Goal: Information Seeking & Learning: Check status

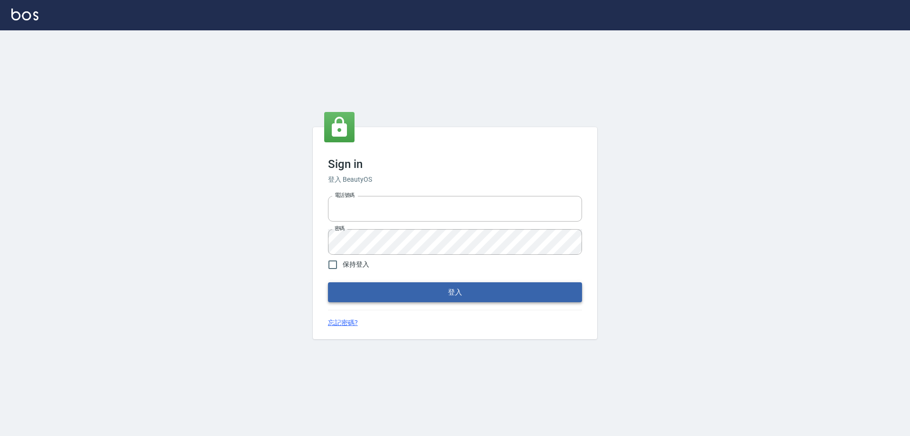
type input "0927586163"
click at [398, 297] on button "登入" at bounding box center [455, 292] width 254 height 20
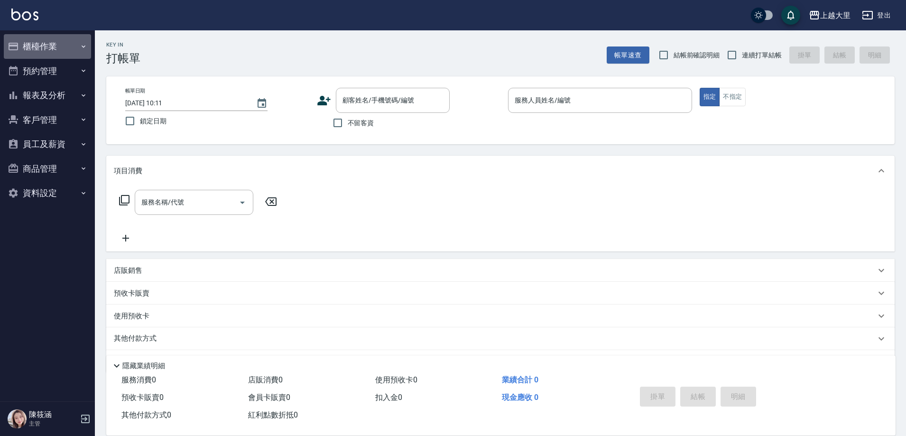
click at [55, 55] on button "櫃檯作業" at bounding box center [47, 46] width 87 height 25
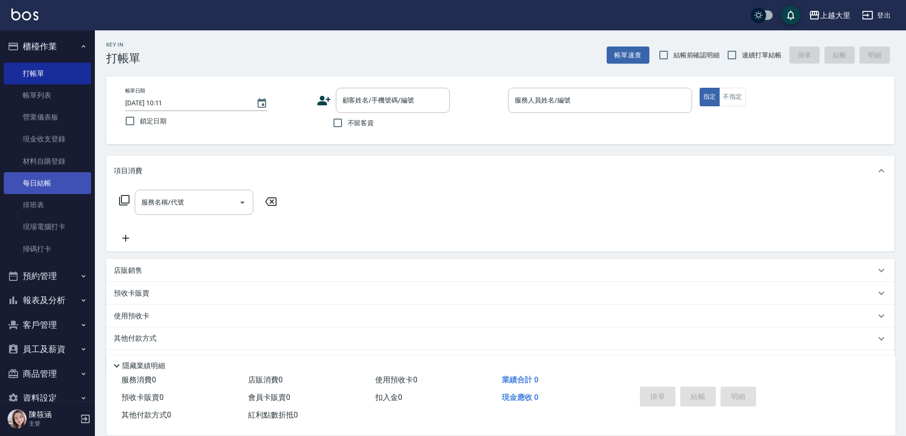
click at [51, 181] on link "每日結帳" at bounding box center [47, 183] width 87 height 22
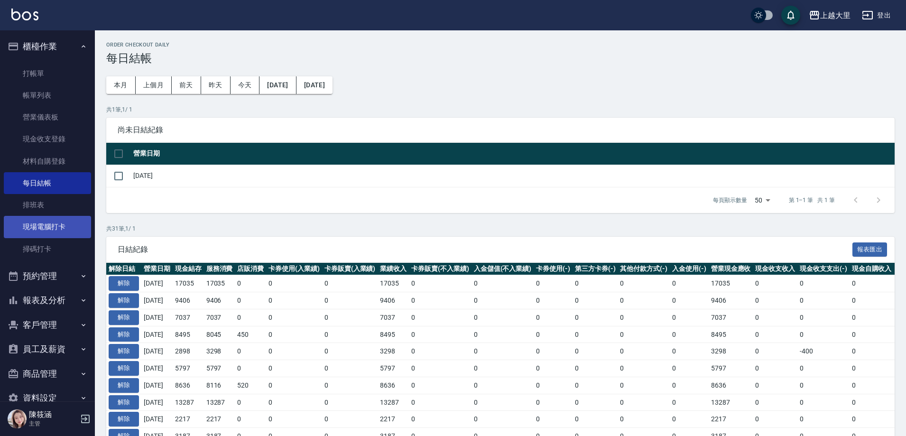
click at [49, 223] on link "現場電腦打卡" at bounding box center [47, 227] width 87 height 22
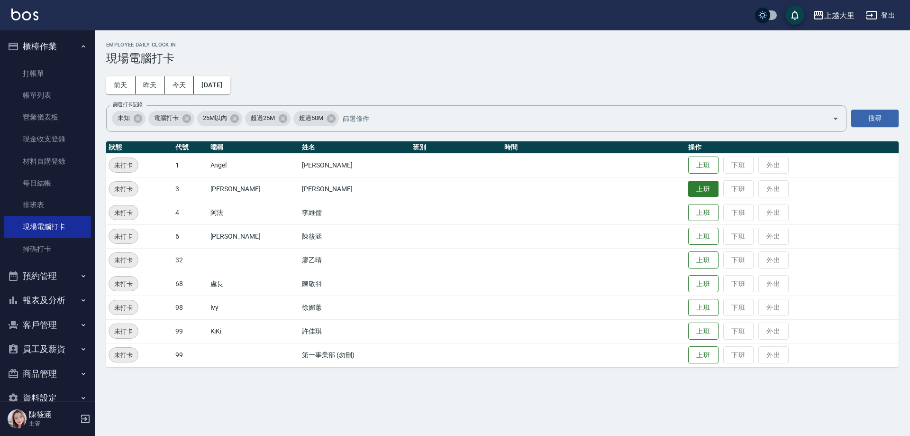
click at [700, 193] on button "上班" at bounding box center [703, 189] width 30 height 17
click at [708, 298] on td "上班 下班 外出" at bounding box center [792, 307] width 213 height 24
click at [708, 300] on button "上班" at bounding box center [703, 307] width 30 height 17
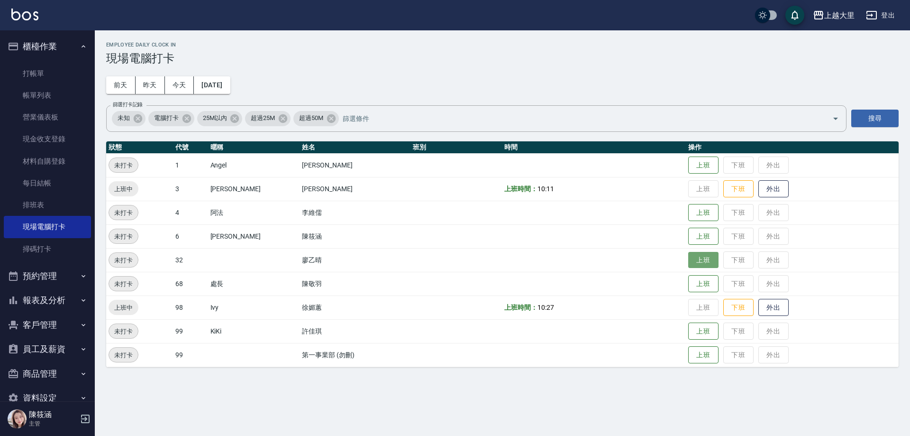
click at [696, 252] on button "上班" at bounding box center [703, 260] width 30 height 17
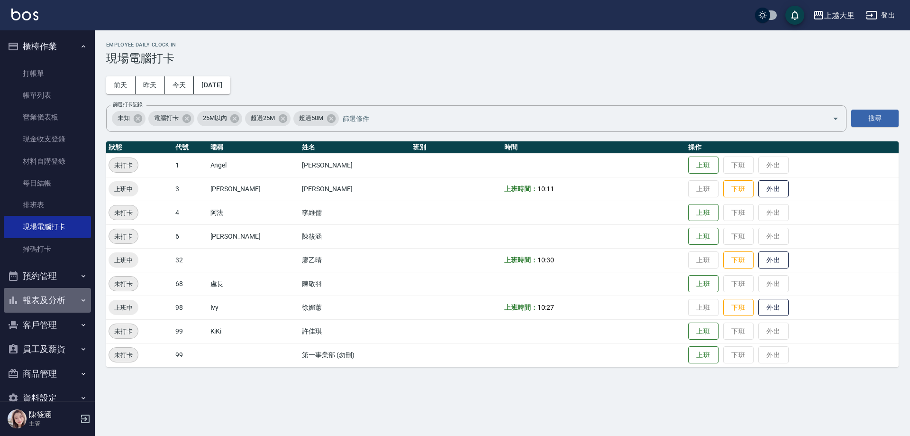
click at [71, 299] on button "報表及分析" at bounding box center [47, 300] width 87 height 25
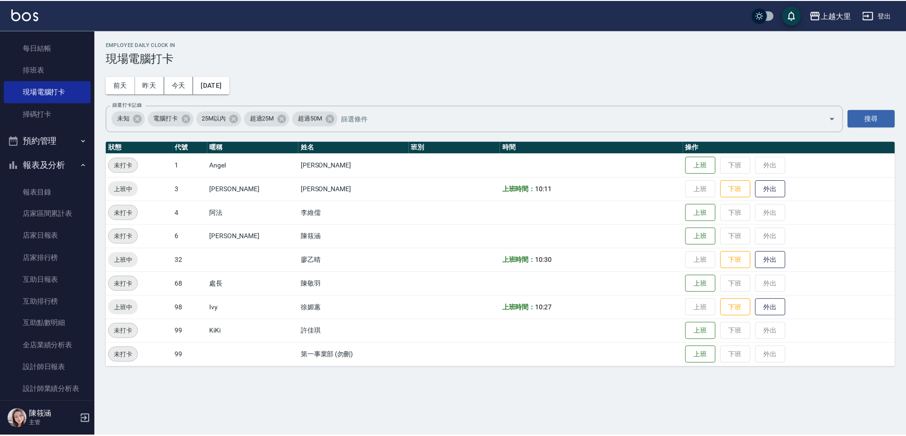
scroll to position [142, 0]
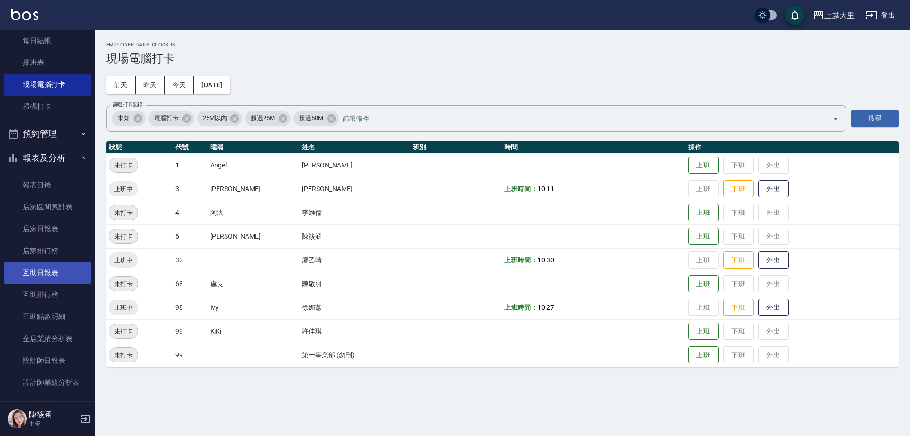
click at [61, 283] on link "互助日報表" at bounding box center [47, 273] width 87 height 22
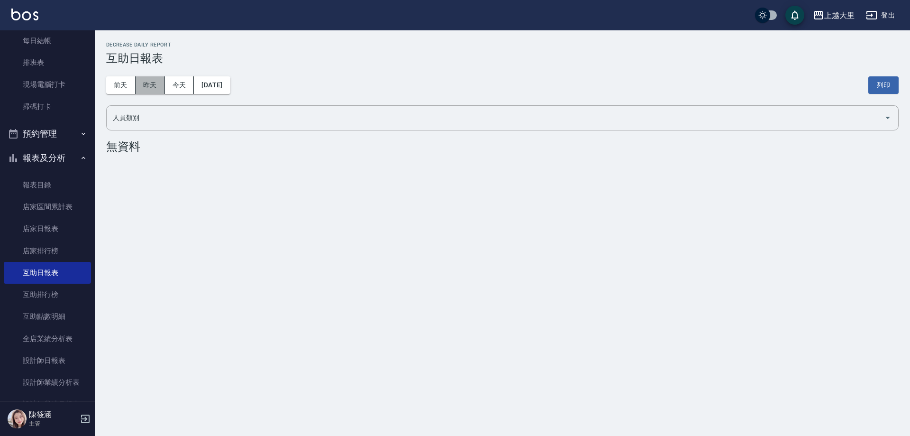
click at [160, 78] on button "昨天" at bounding box center [150, 85] width 29 height 18
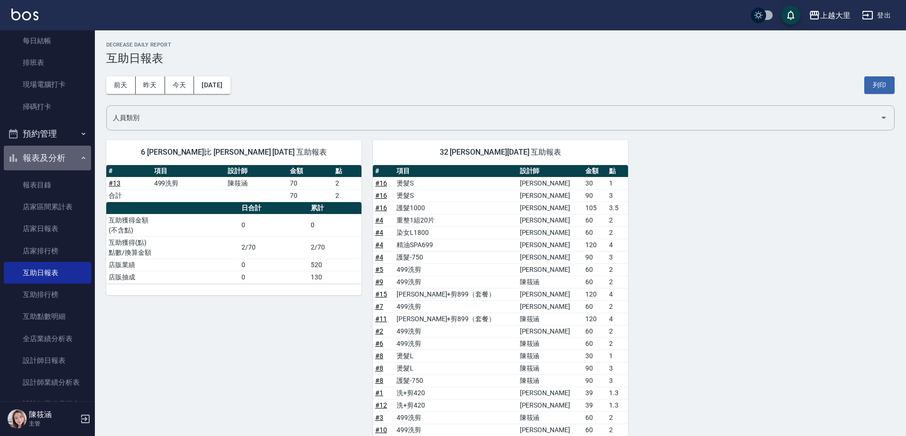
click at [64, 155] on button "報表及分析" at bounding box center [47, 158] width 87 height 25
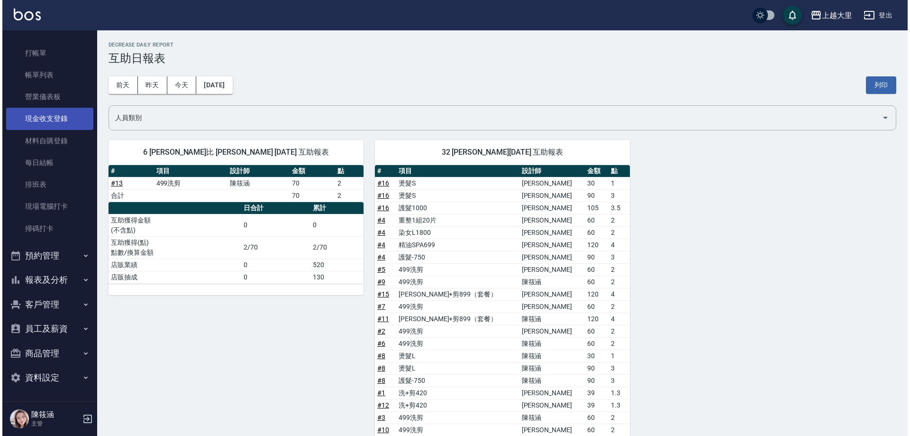
scroll to position [20, 0]
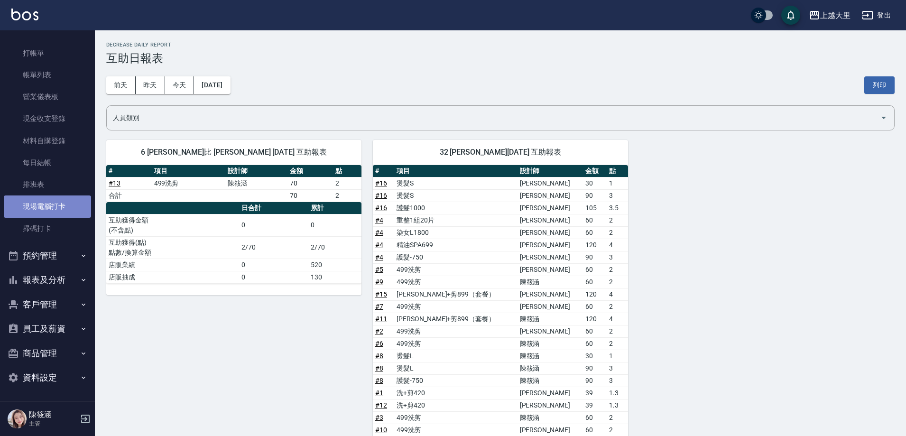
click at [56, 205] on link "現場電腦打卡" at bounding box center [47, 206] width 87 height 22
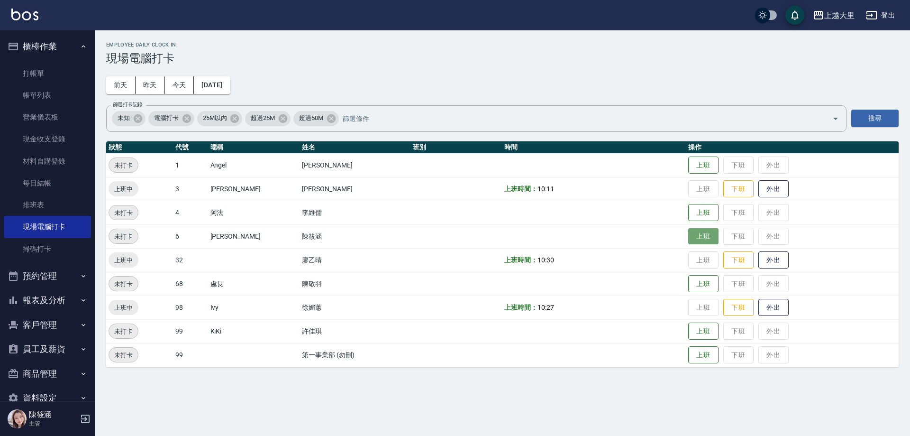
click at [702, 233] on button "上班" at bounding box center [703, 236] width 30 height 17
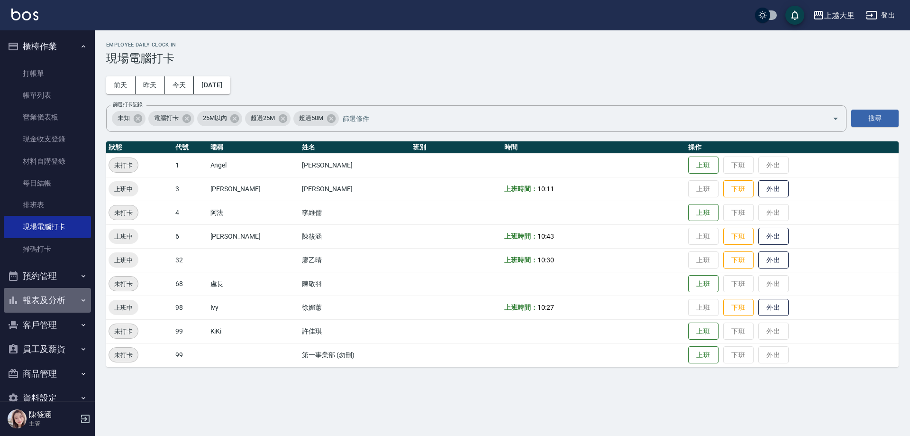
click at [60, 310] on button "報表及分析" at bounding box center [47, 300] width 87 height 25
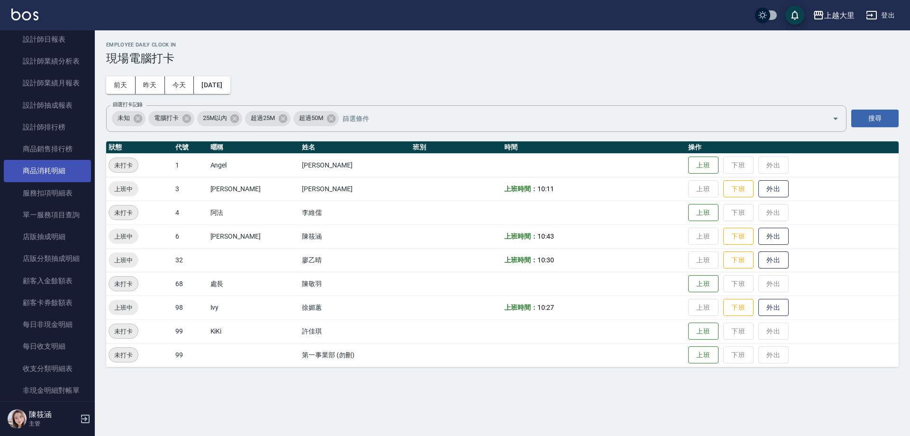
scroll to position [522, 0]
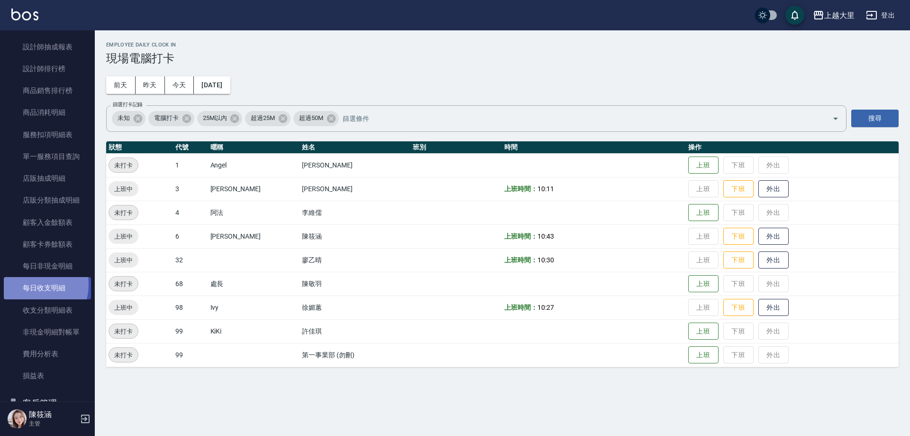
click at [33, 284] on link "每日收支明細" at bounding box center [47, 288] width 87 height 22
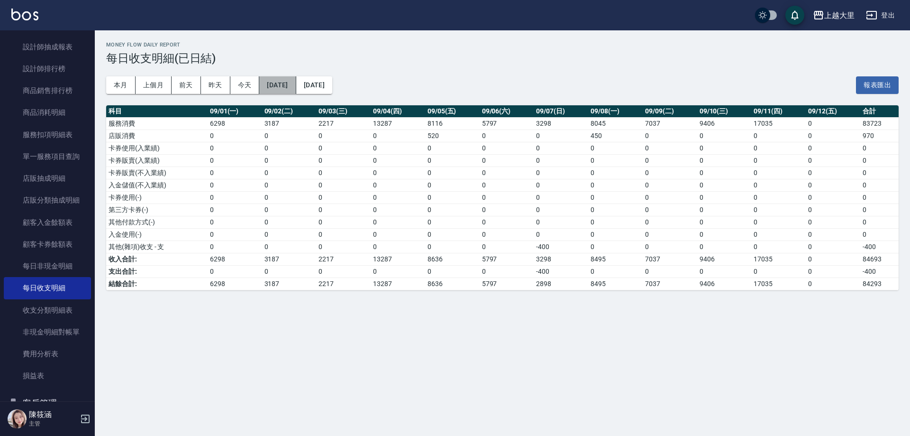
click at [295, 80] on button "2025/09/01" at bounding box center [277, 85] width 37 height 18
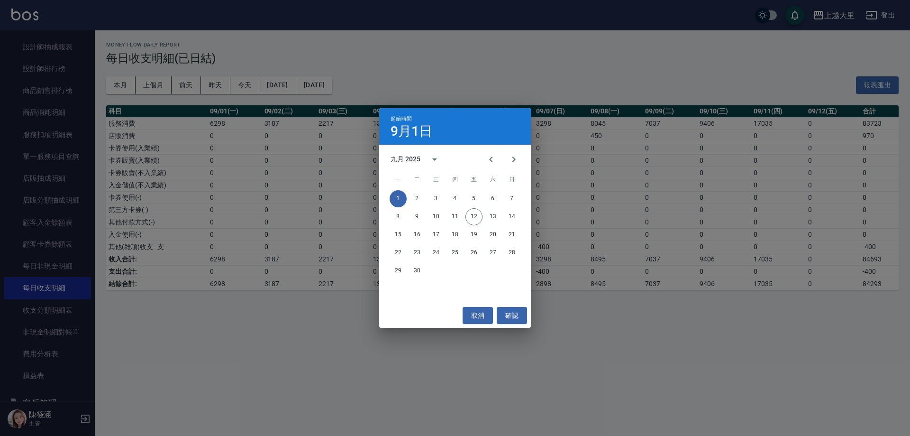
click at [666, 337] on div "起始時間 9月1日 九月 2025 一 二 三 四 五 六 日 1 2 3 4 5 6 7 8 9 10 11 12 13 14 15 16 17 18 19…" at bounding box center [455, 218] width 910 height 436
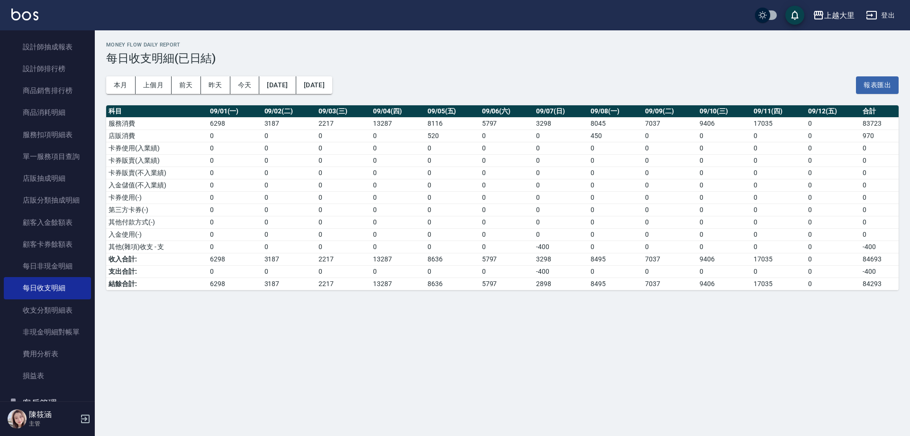
click at [284, 75] on div "本月 上個月 前天 昨天 今天 2025/09/01 2025/09/12 報表匯出" at bounding box center [502, 85] width 793 height 40
click at [279, 85] on button "2025/09/01" at bounding box center [277, 85] width 37 height 18
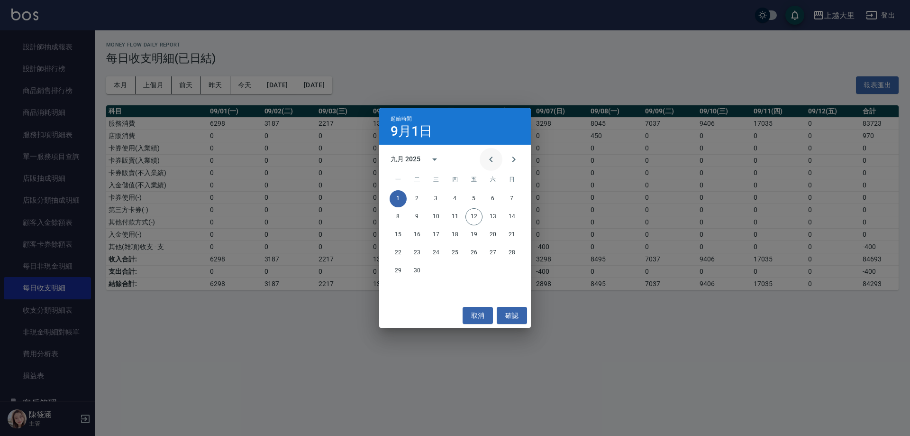
click at [485, 160] on button "Previous month" at bounding box center [491, 159] width 23 height 23
click at [401, 235] on button "9" at bounding box center [398, 234] width 17 height 17
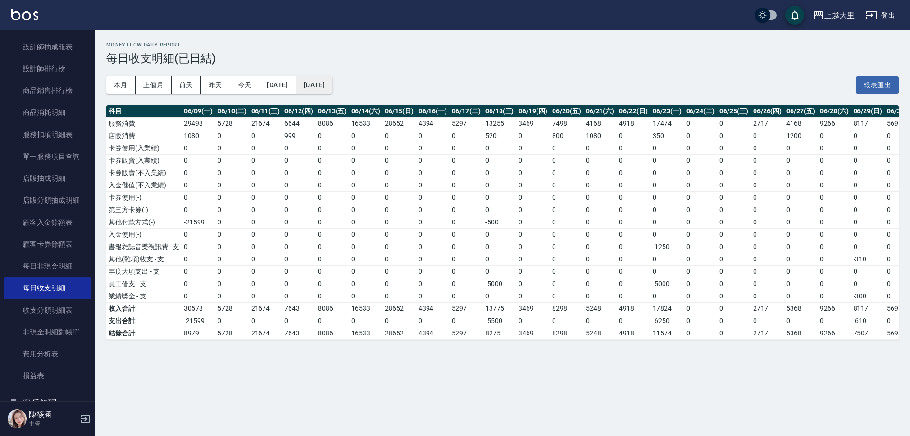
click at [332, 84] on button "2025/09/12" at bounding box center [314, 85] width 36 height 18
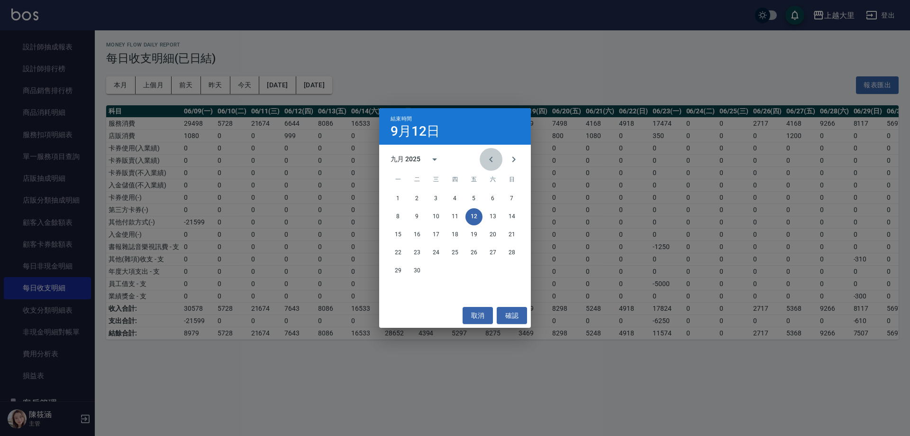
click at [493, 166] on button "Previous month" at bounding box center [491, 159] width 23 height 23
click at [414, 239] on button "10" at bounding box center [417, 234] width 17 height 17
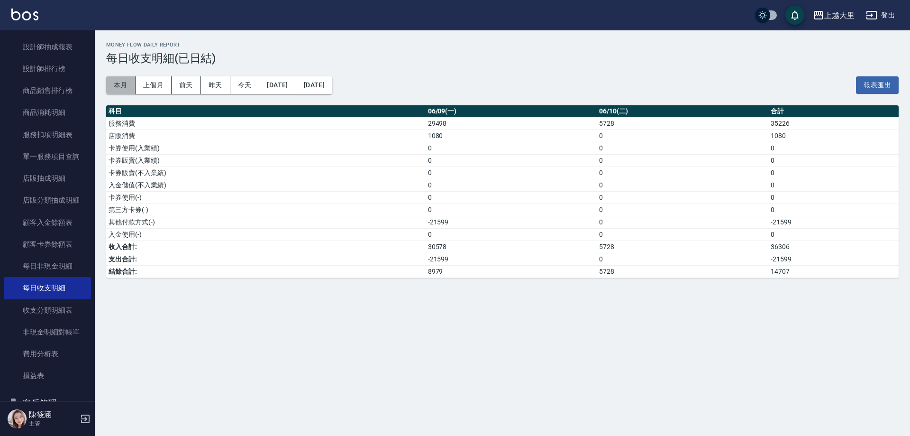
click at [121, 86] on button "本月" at bounding box center [120, 85] width 29 height 18
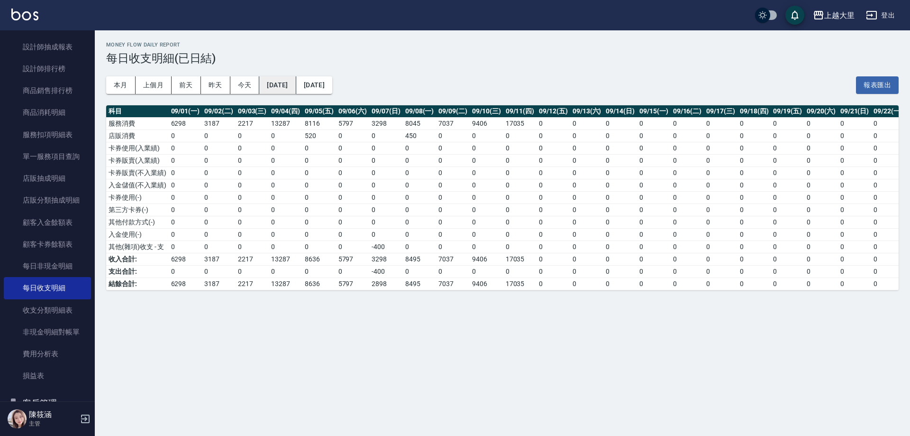
click at [296, 91] on button "2025/09/01" at bounding box center [277, 85] width 37 height 18
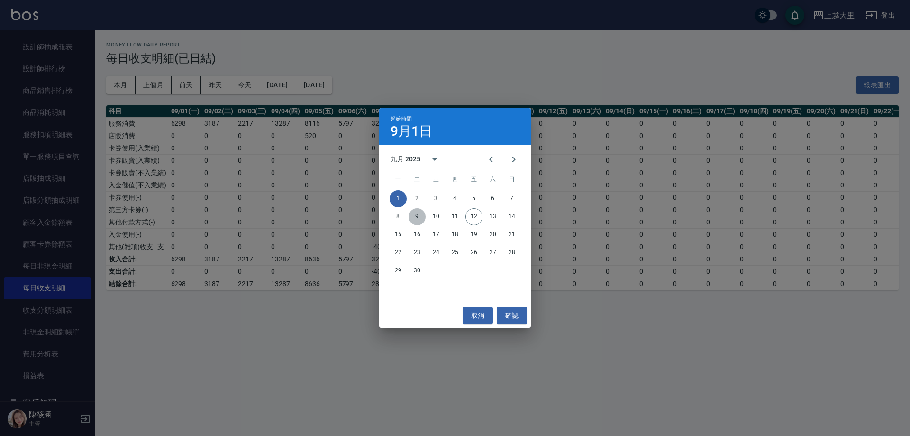
click at [416, 215] on button "9" at bounding box center [417, 216] width 17 height 17
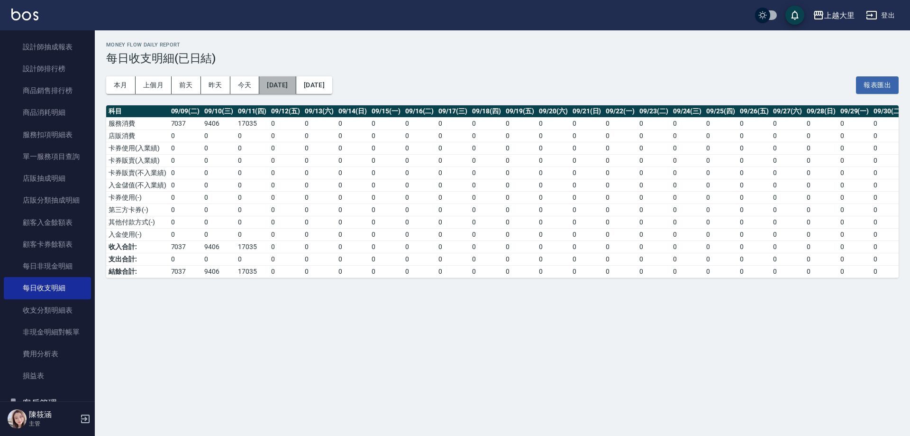
click at [270, 85] on button "2025/09/09" at bounding box center [277, 85] width 37 height 18
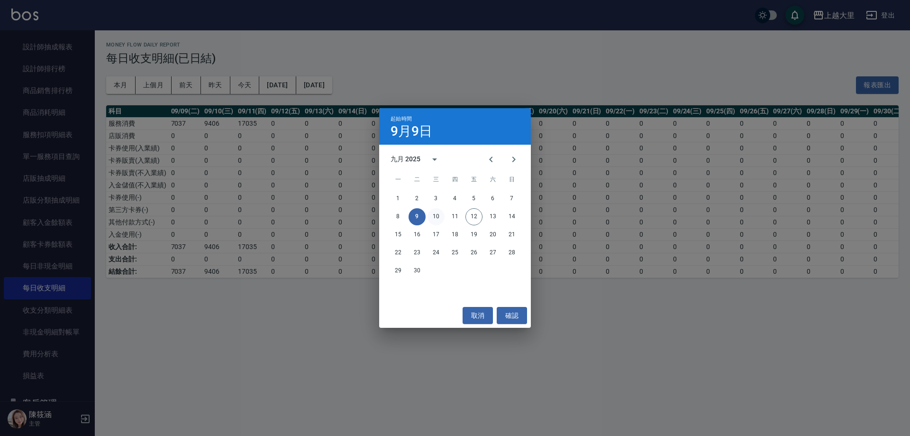
click at [437, 223] on button "10" at bounding box center [436, 216] width 17 height 17
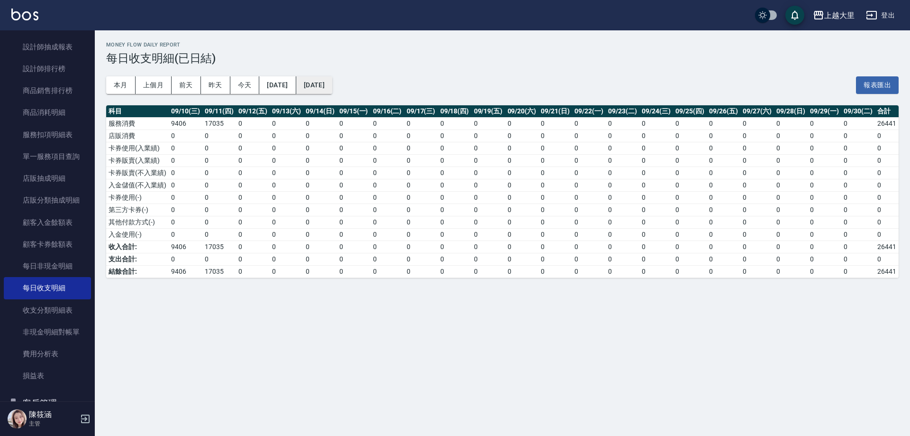
click at [332, 93] on button "2025/09/30" at bounding box center [314, 85] width 36 height 18
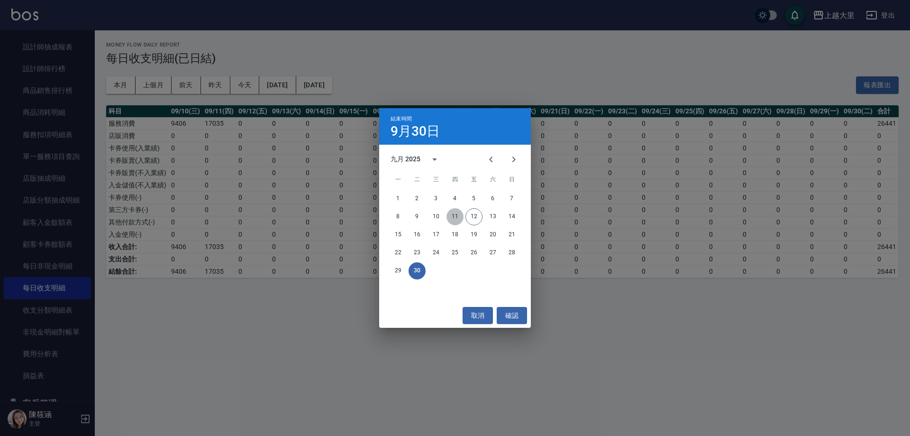
click at [452, 221] on button "11" at bounding box center [455, 216] width 17 height 17
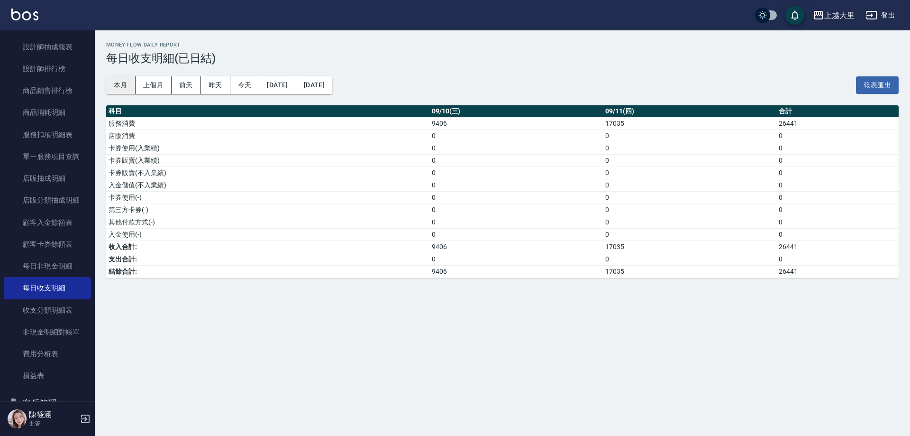
click at [123, 86] on button "本月" at bounding box center [120, 85] width 29 height 18
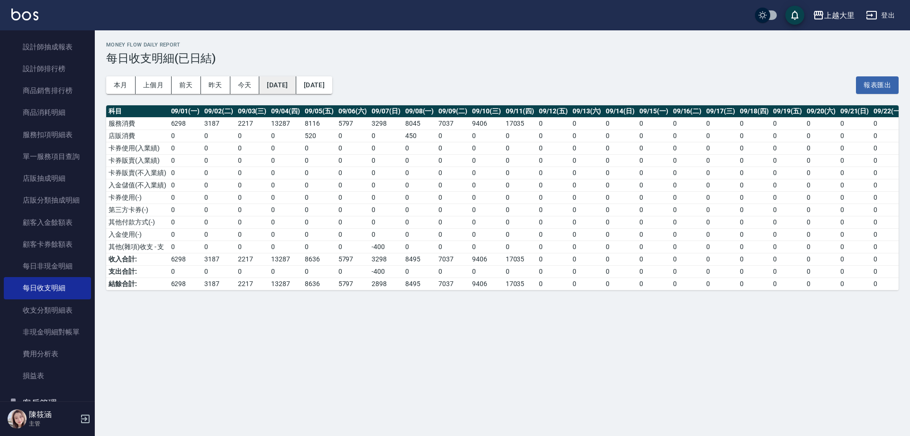
click at [296, 85] on button "2025/09/01" at bounding box center [277, 85] width 37 height 18
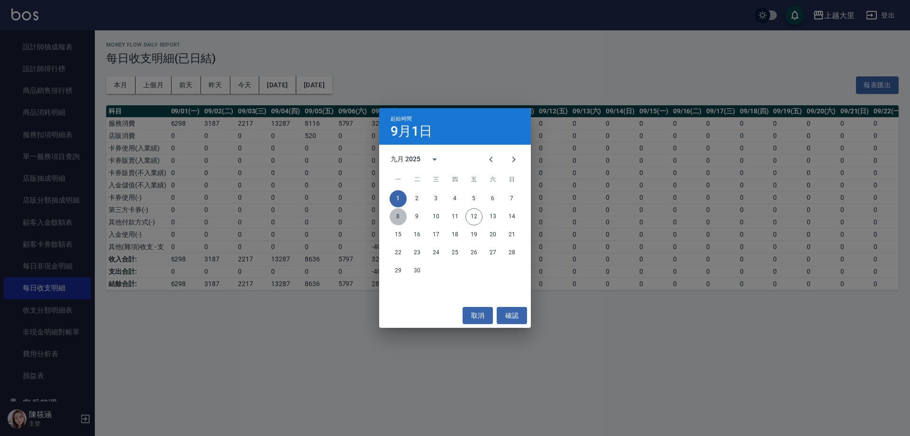
click at [403, 219] on button "8" at bounding box center [398, 216] width 17 height 17
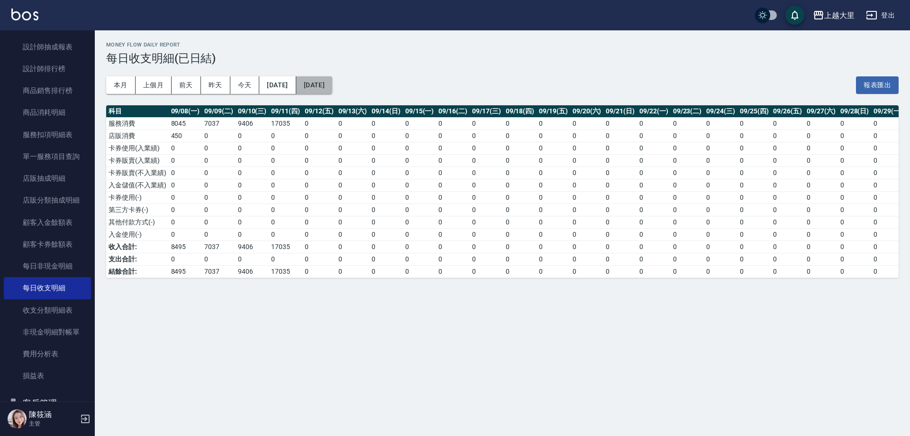
click at [332, 86] on button "2025/09/30" at bounding box center [314, 85] width 36 height 18
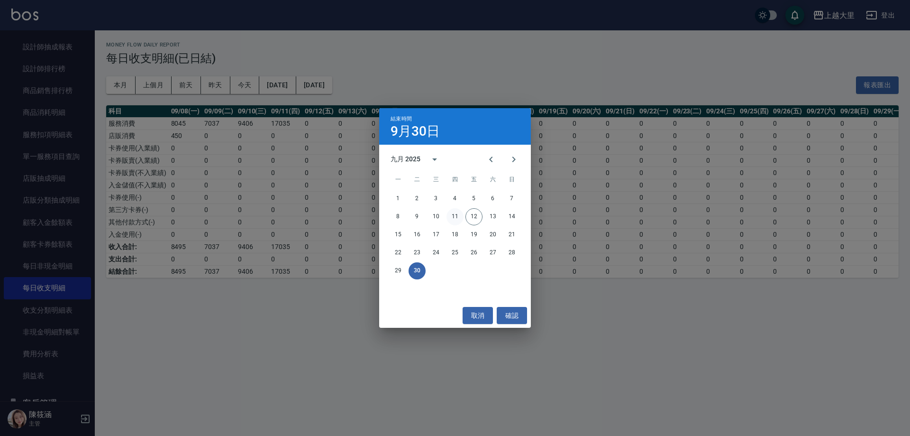
click at [455, 220] on button "11" at bounding box center [455, 216] width 17 height 17
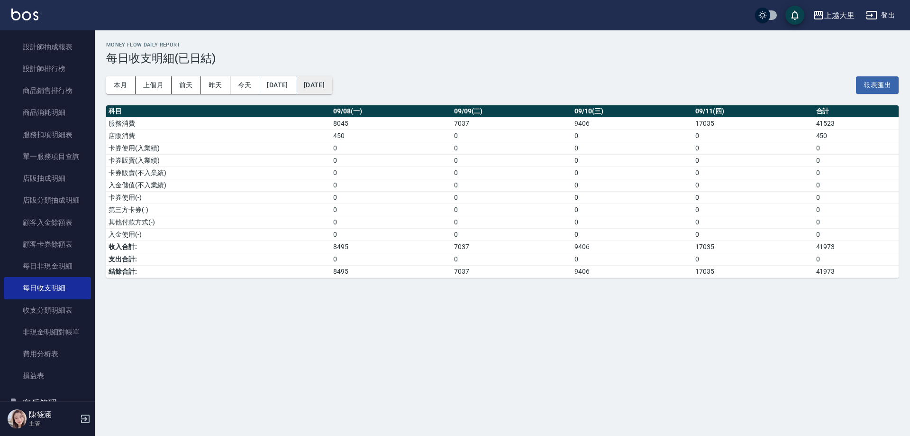
click at [332, 91] on button "2025/09/11" at bounding box center [314, 85] width 36 height 18
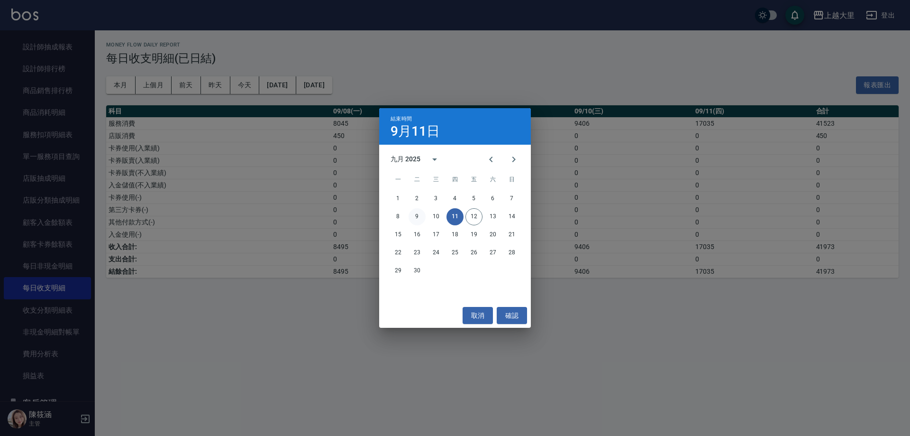
click at [421, 215] on button "9" at bounding box center [417, 216] width 17 height 17
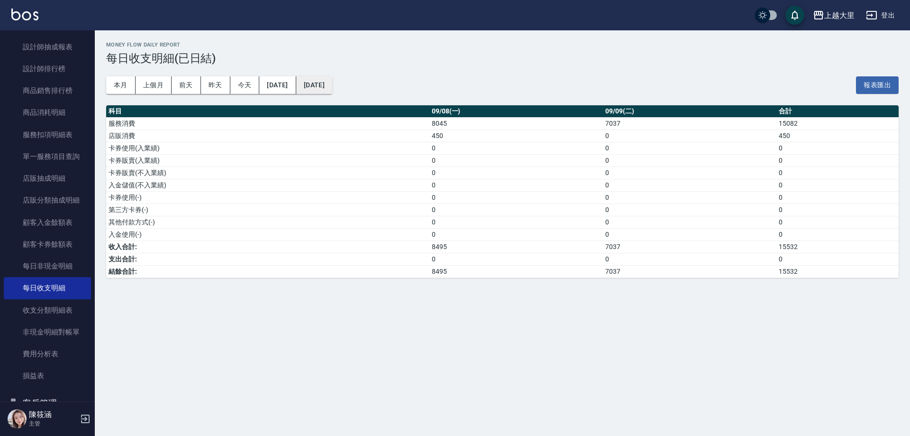
click at [332, 81] on button "2025/09/09" at bounding box center [314, 85] width 36 height 18
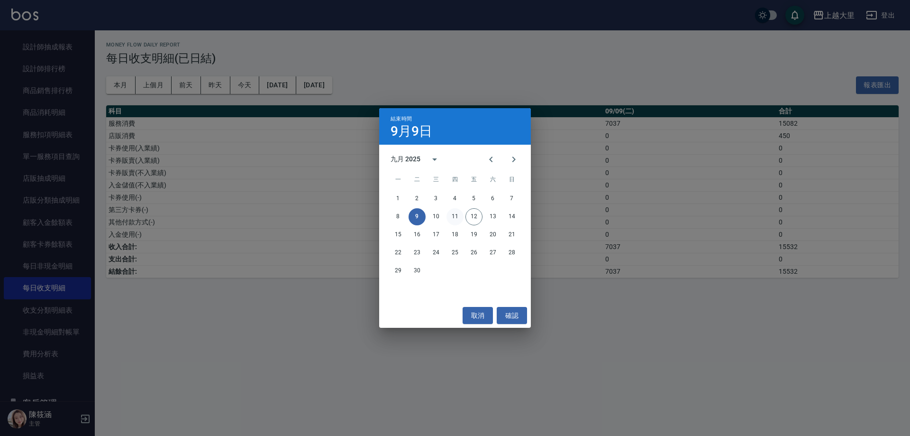
click at [456, 218] on button "11" at bounding box center [455, 216] width 17 height 17
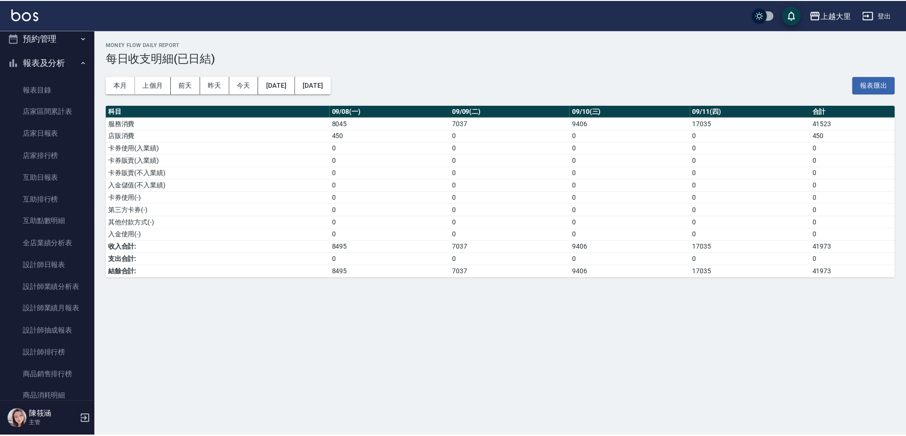
scroll to position [95, 0]
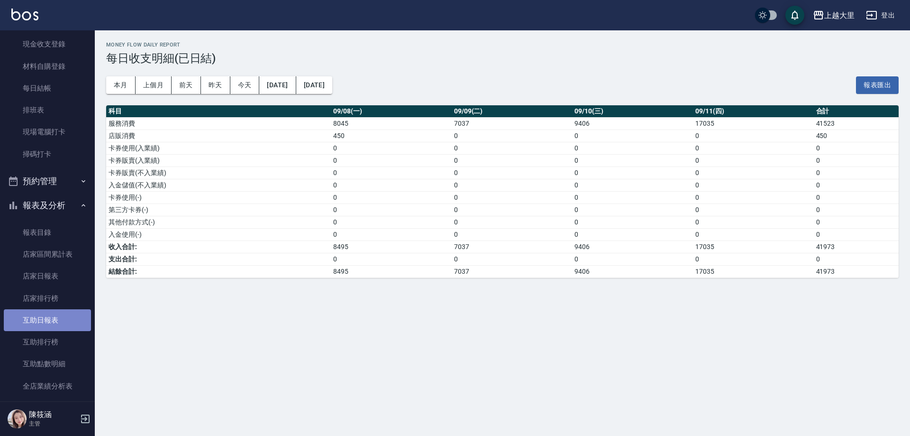
click at [61, 319] on link "互助日報表" at bounding box center [47, 320] width 87 height 22
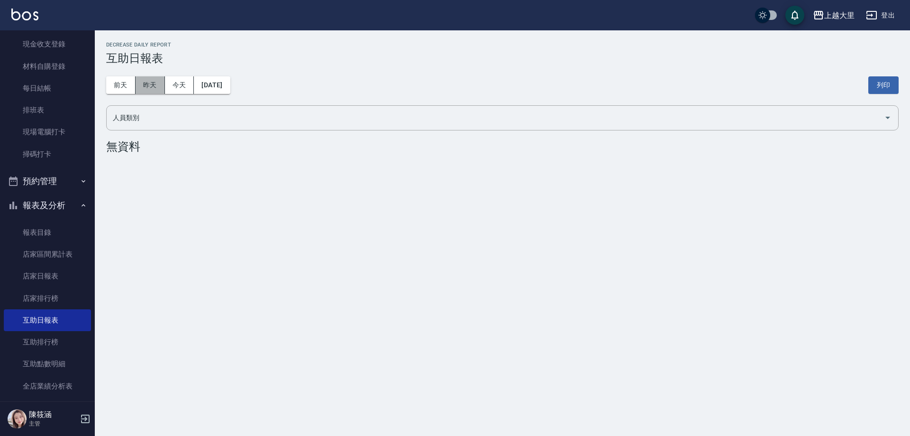
click at [139, 87] on button "昨天" at bounding box center [150, 85] width 29 height 18
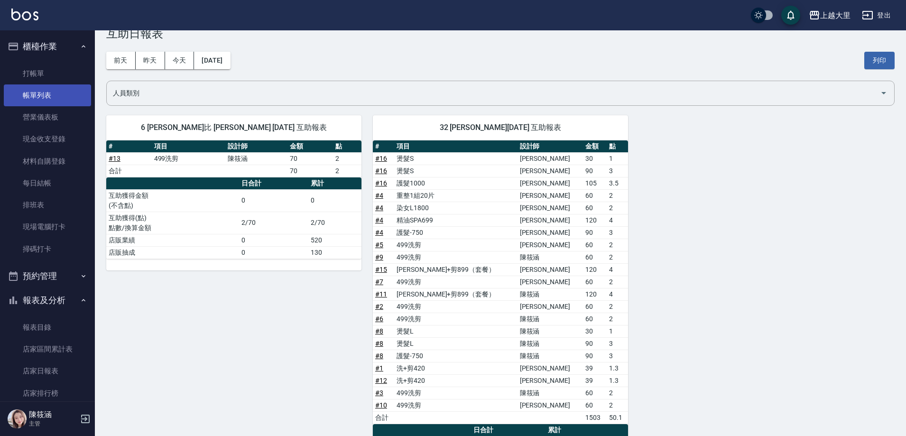
scroll to position [22, 0]
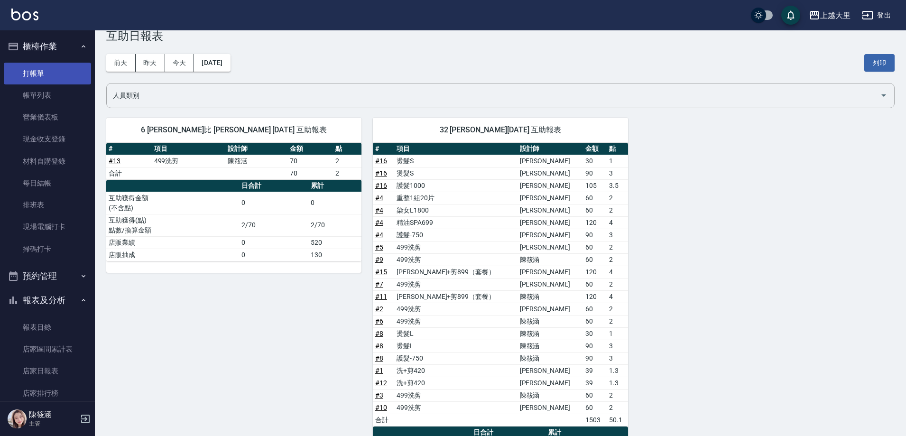
click at [45, 74] on link "打帳單" at bounding box center [47, 74] width 87 height 22
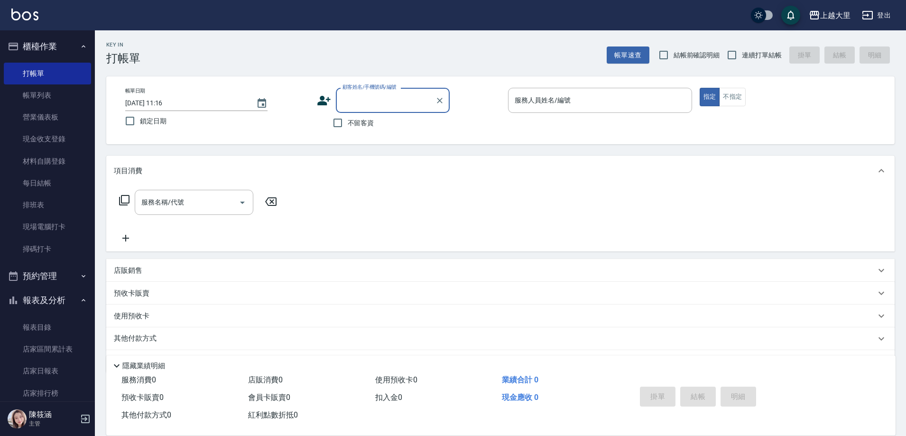
click at [58, 301] on button "報表及分析" at bounding box center [47, 300] width 87 height 25
